Goal: Task Accomplishment & Management: Complete application form

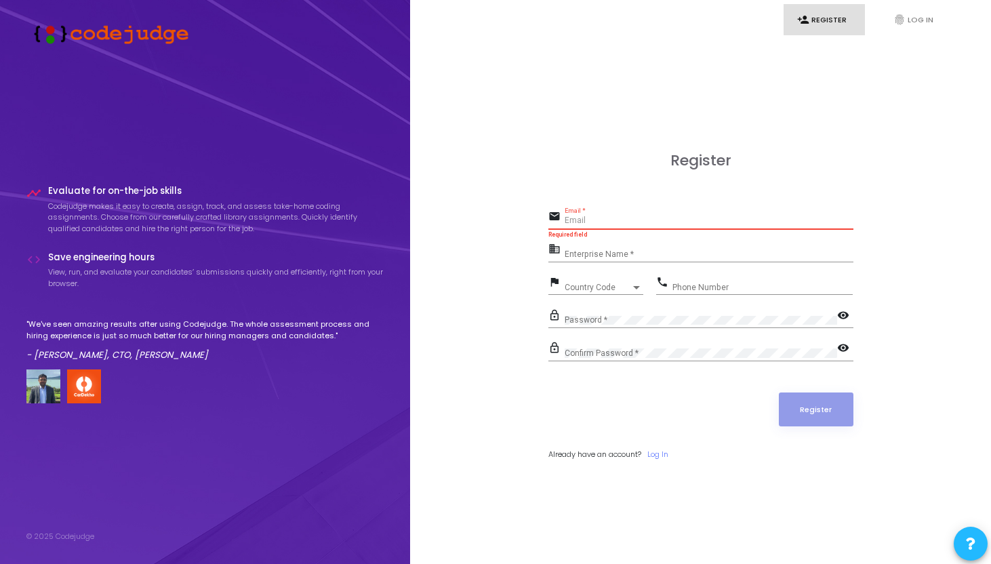
click at [594, 222] on input "Email *" at bounding box center [709, 220] width 289 height 9
type input "[EMAIL_ADDRESS][DOMAIN_NAME]"
click at [619, 251] on input "Enterprise Name *" at bounding box center [709, 253] width 289 height 9
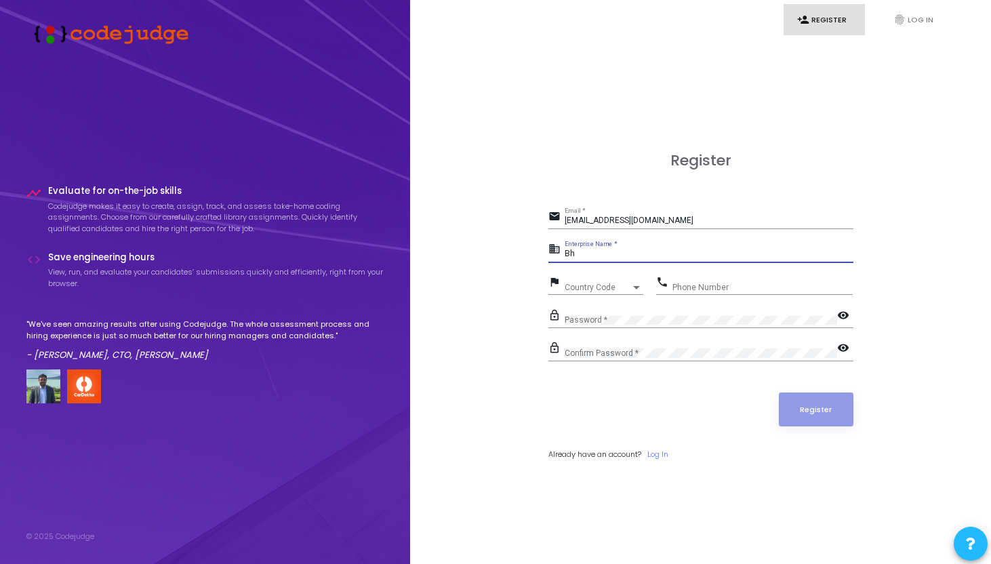
type input "B"
click at [586, 281] on div "Country Code Country Code" at bounding box center [604, 284] width 79 height 21
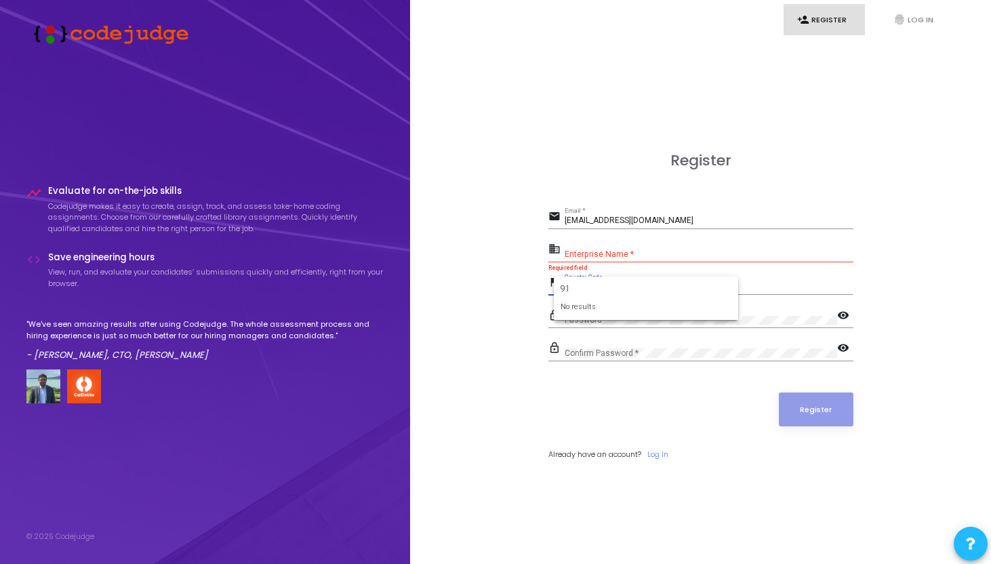
type input "9"
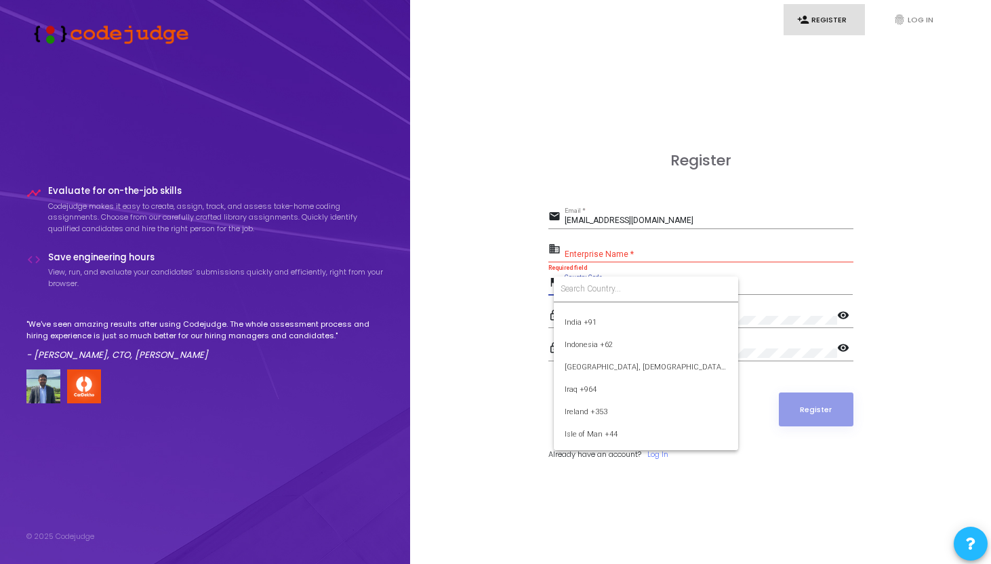
scroll to position [2132, 0]
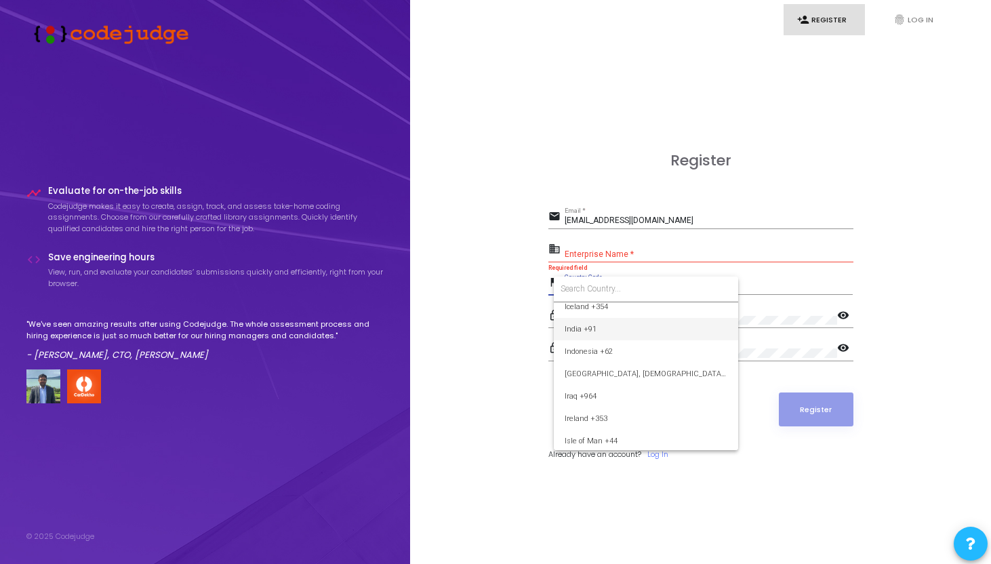
click at [596, 329] on span "India +91" at bounding box center [646, 329] width 163 height 22
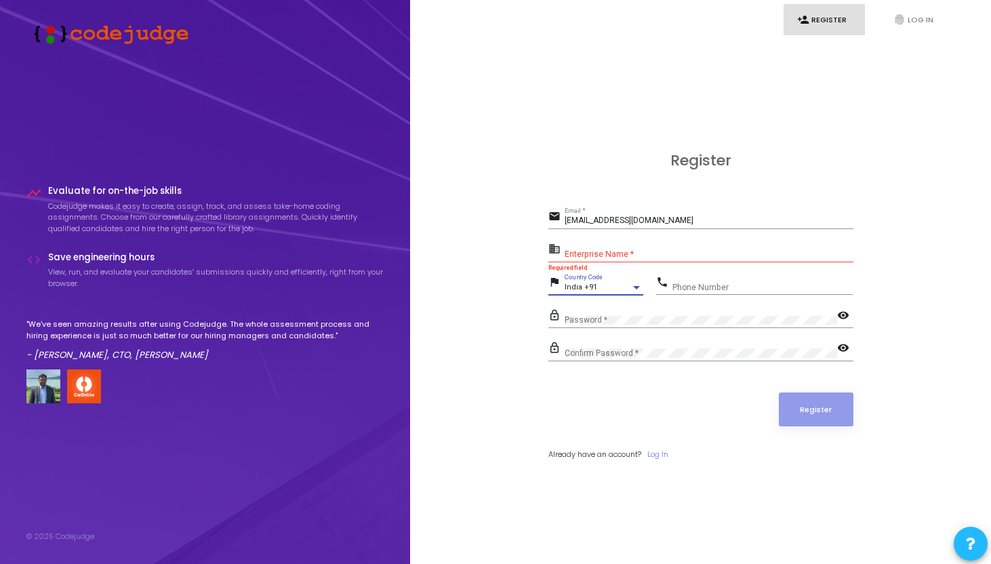
click at [693, 283] on input "Phone Number" at bounding box center [762, 287] width 180 height 9
type input "8595481430"
click at [655, 312] on div "Password *" at bounding box center [701, 316] width 273 height 21
click at [622, 251] on input "Enterprise Name *" at bounding box center [709, 253] width 289 height 9
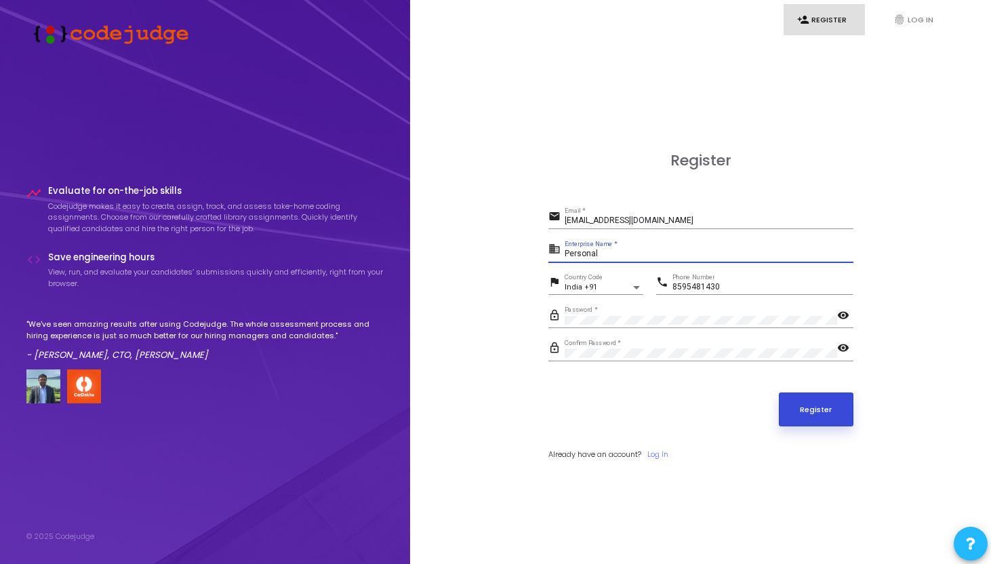
type input "Personal"
click at [814, 399] on button "Register" at bounding box center [816, 409] width 75 height 34
click at [604, 256] on input "Personal" at bounding box center [709, 253] width 289 height 9
click at [815, 8] on link "person_add Register" at bounding box center [824, 20] width 81 height 32
